Goal: Task Accomplishment & Management: Use online tool/utility

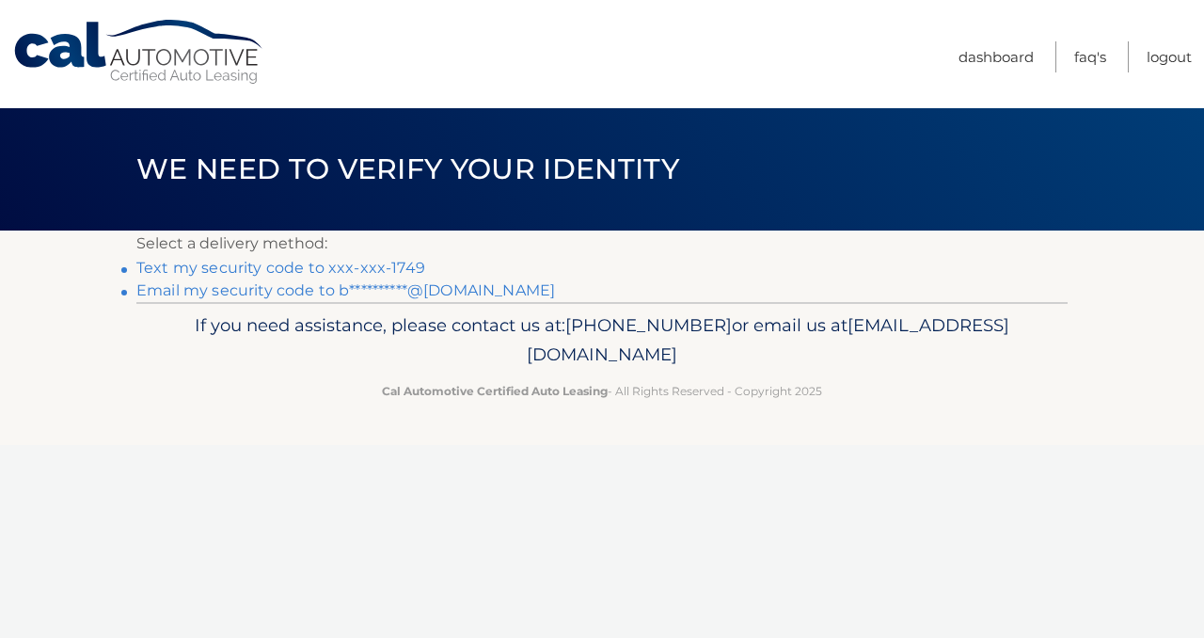
click at [372, 273] on link "Text my security code to xxx-xxx-1749" at bounding box center [280, 268] width 289 height 18
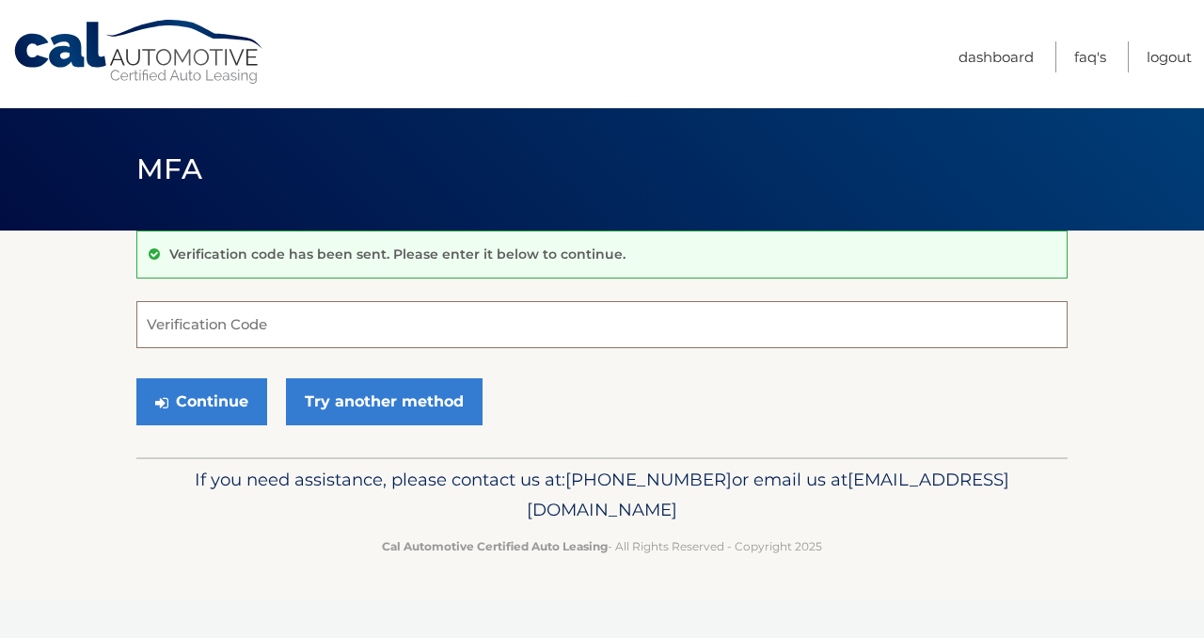
click at [325, 330] on input "Verification Code" at bounding box center [601, 324] width 931 height 47
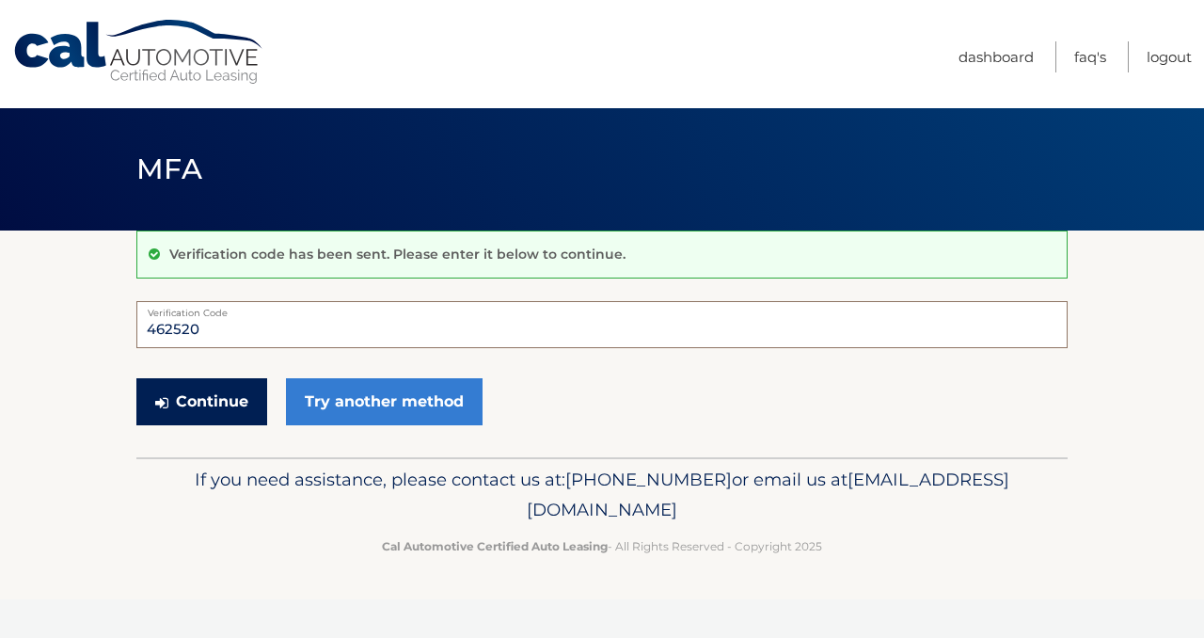
type input "462520"
click at [177, 379] on button "Continue" at bounding box center [201, 401] width 131 height 47
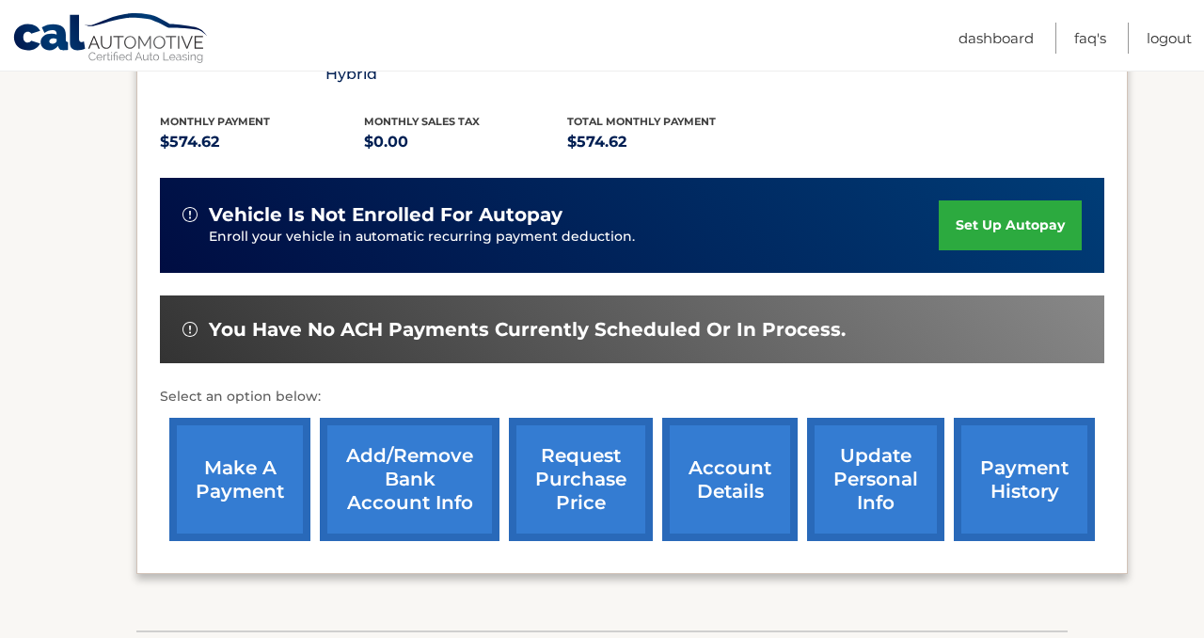
scroll to position [399, 0]
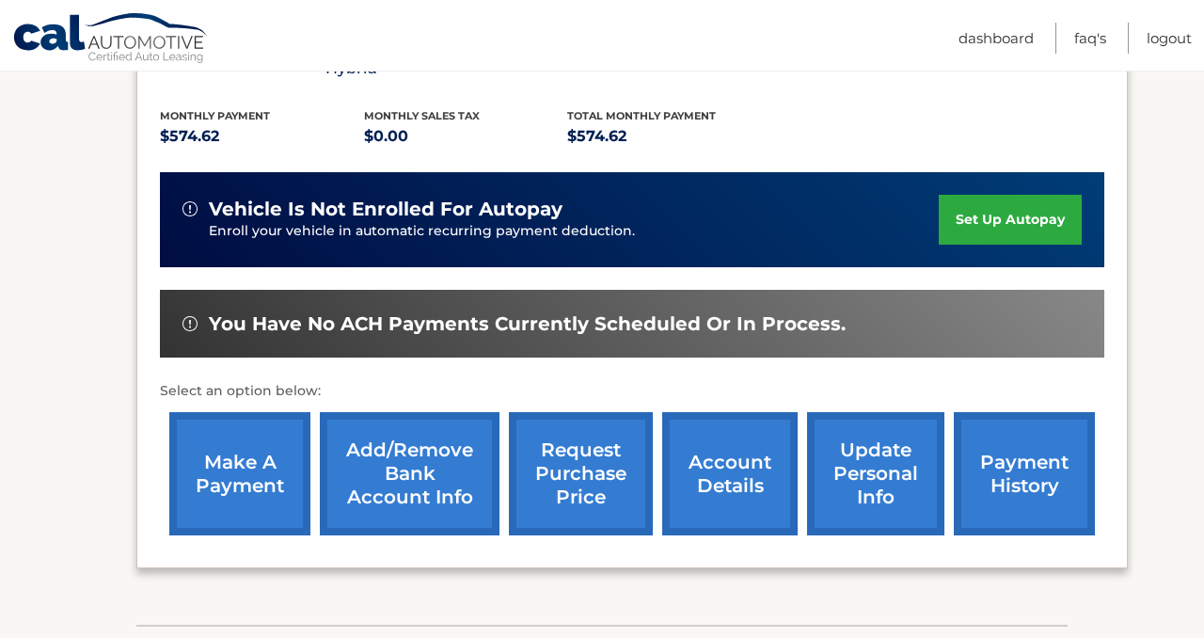
click at [233, 425] on link "make a payment" at bounding box center [239, 473] width 141 height 123
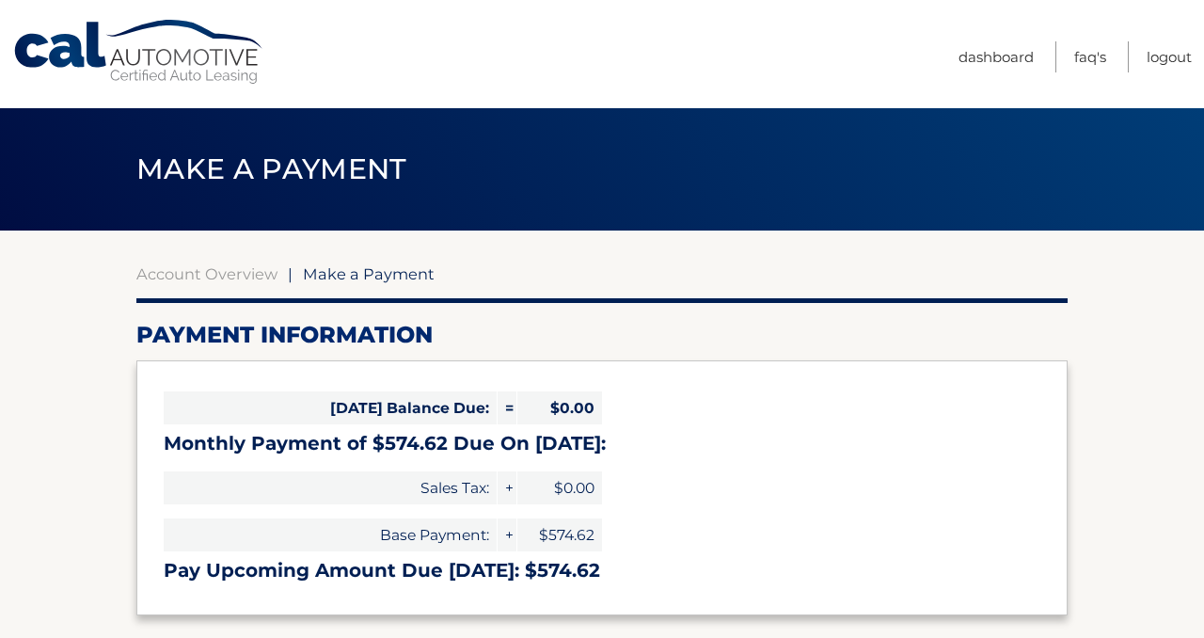
select select "YmQ2NjdiYjItMWQ1Yy00NDA1LTlhZDgtNTM5M2VlMzYxZTg1"
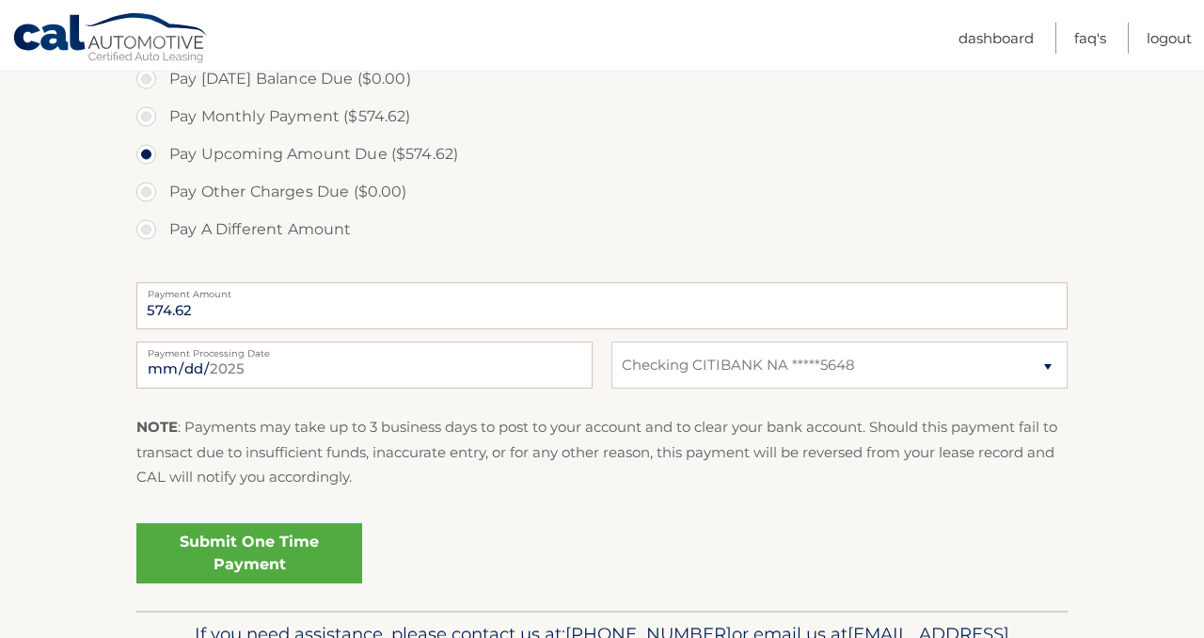
scroll to position [594, 0]
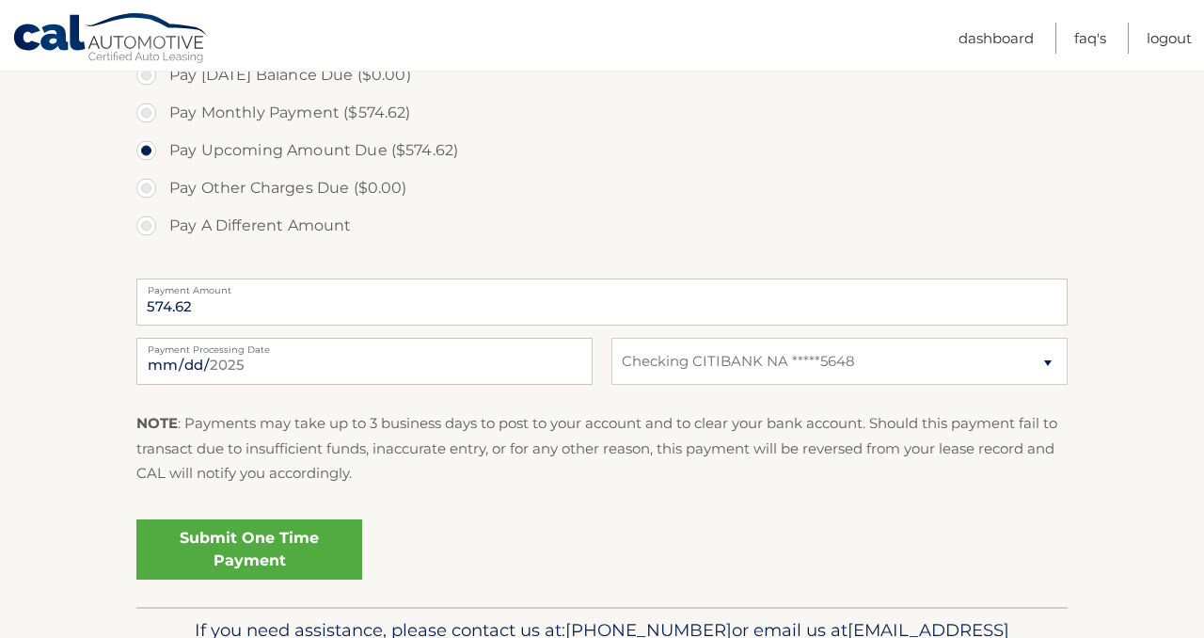
click at [324, 542] on link "Submit One Time Payment" at bounding box center [249, 549] width 226 height 60
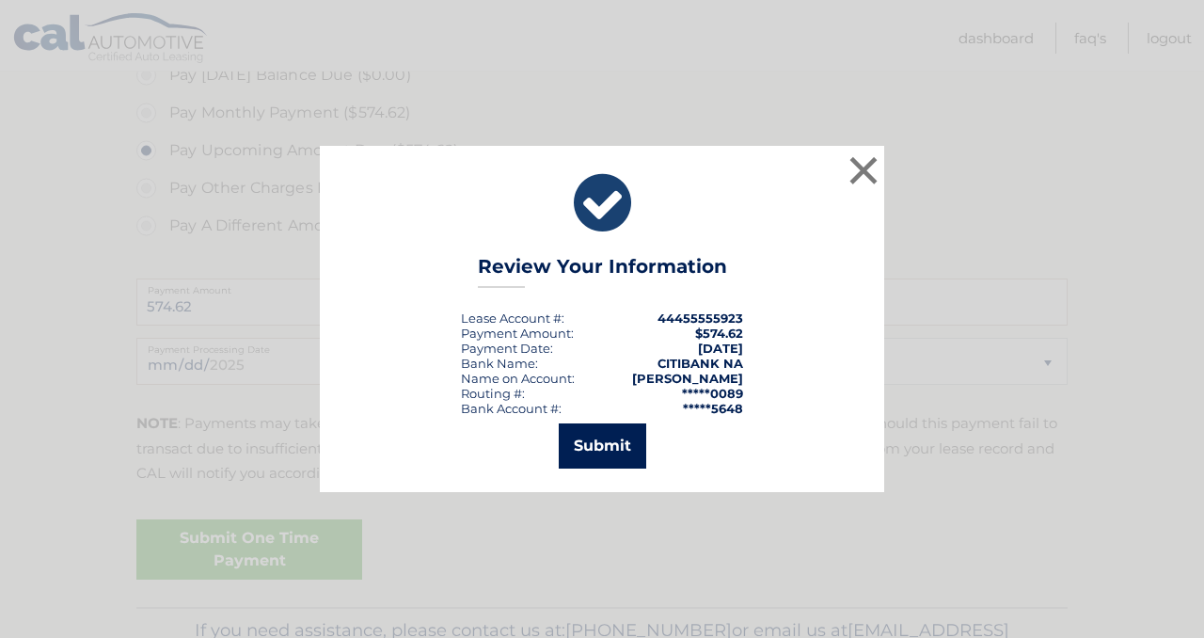
click at [615, 451] on button "Submit" at bounding box center [602, 445] width 87 height 45
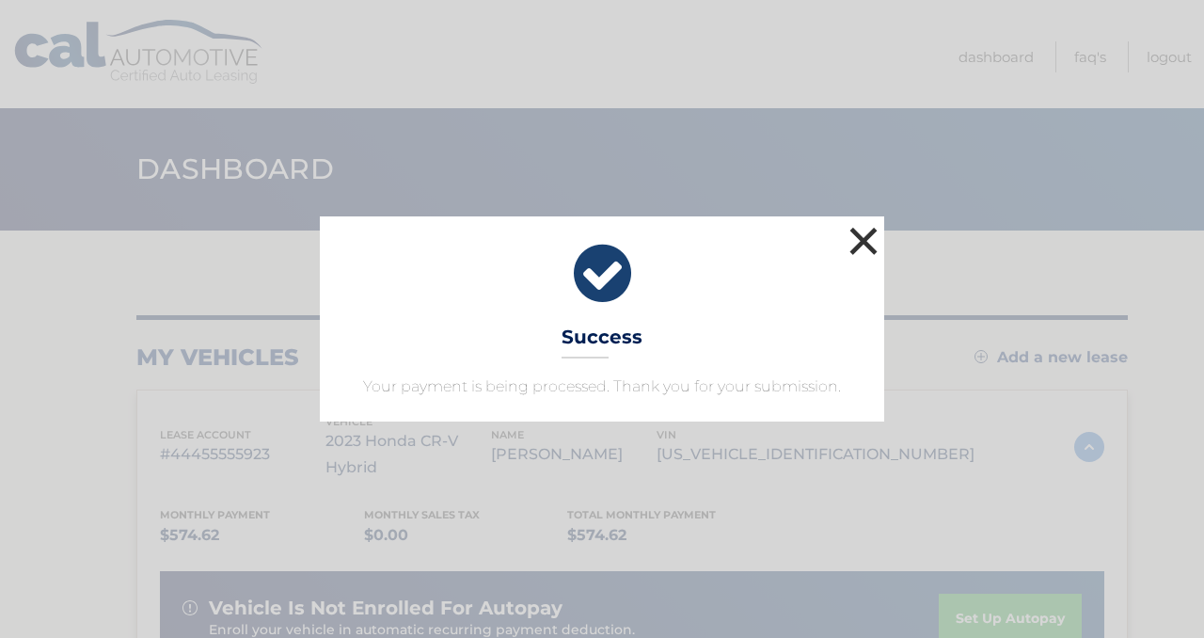
click at [863, 241] on button "×" at bounding box center [863, 241] width 38 height 38
